Goal: Entertainment & Leisure: Consume media (video, audio)

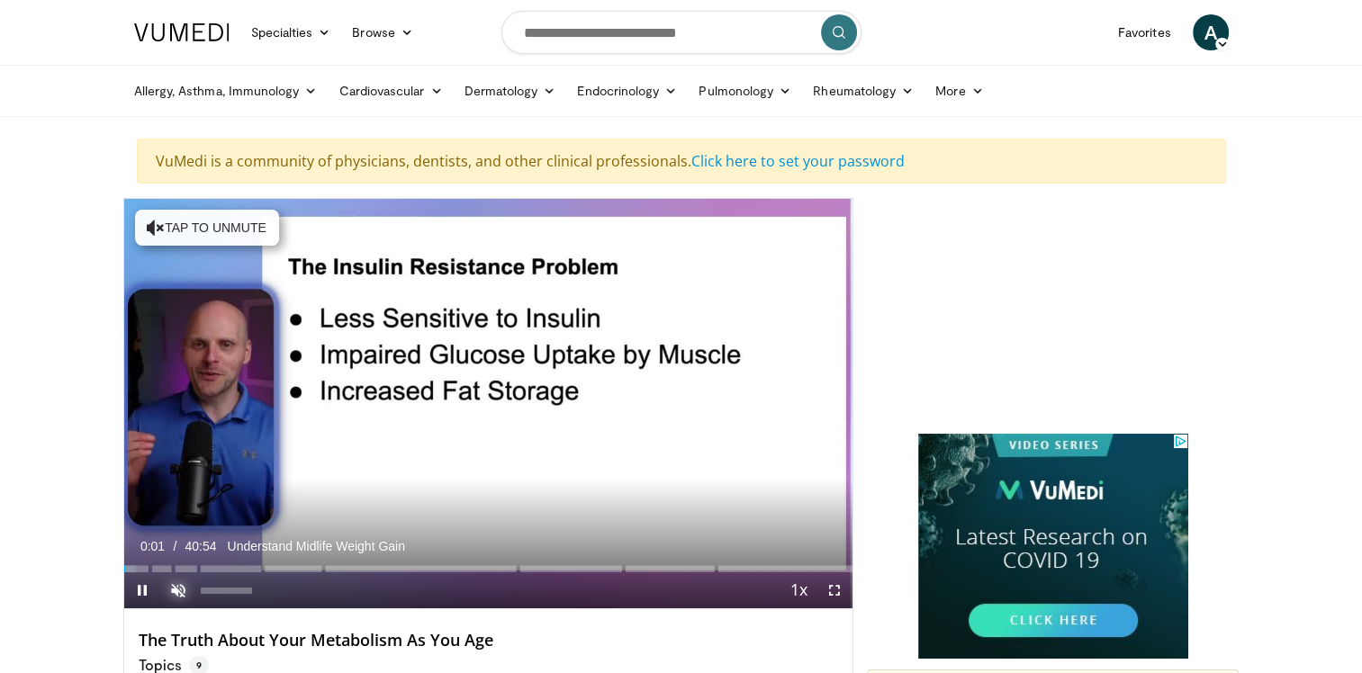
click at [180, 590] on span "Video Player" at bounding box center [178, 591] width 36 height 36
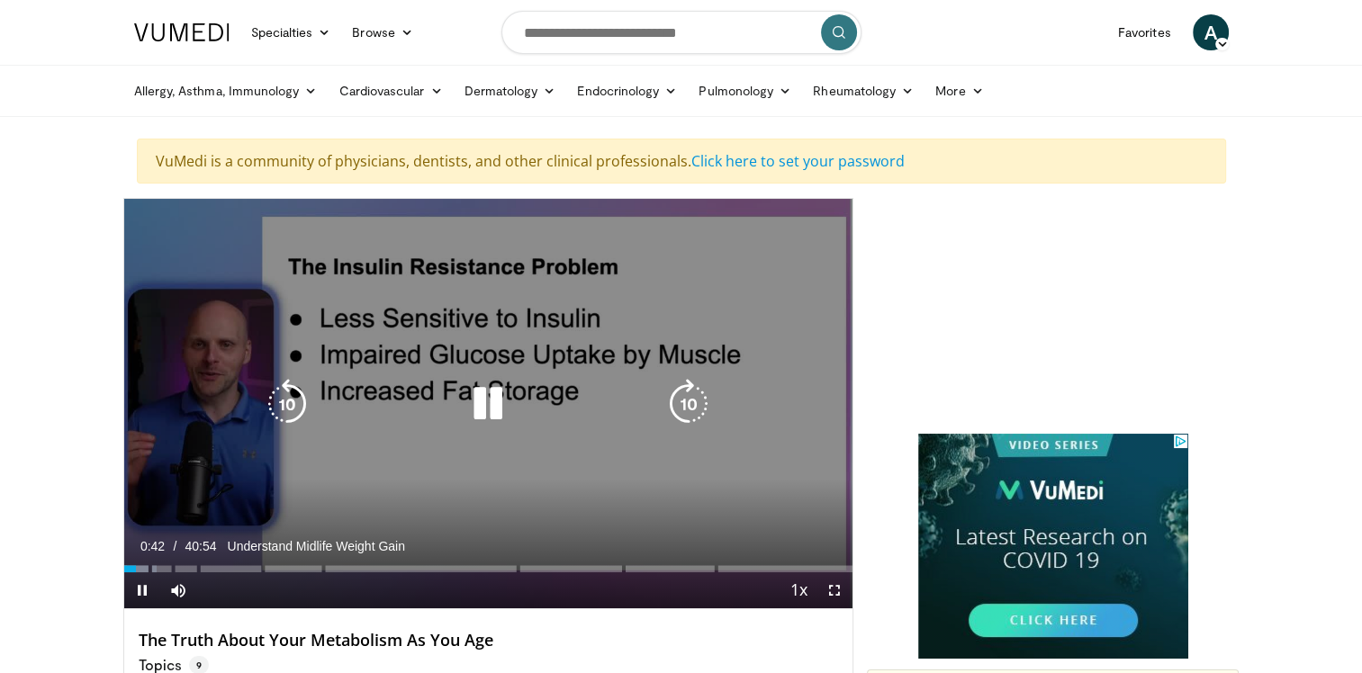
click at [488, 409] on icon "Video Player" at bounding box center [488, 404] width 50 height 50
